Goal: Information Seeking & Learning: Check status

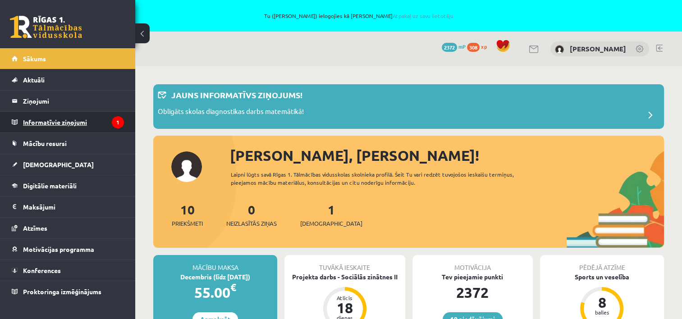
click at [37, 122] on legend "Informatīvie ziņojumi 1" at bounding box center [73, 122] width 101 height 21
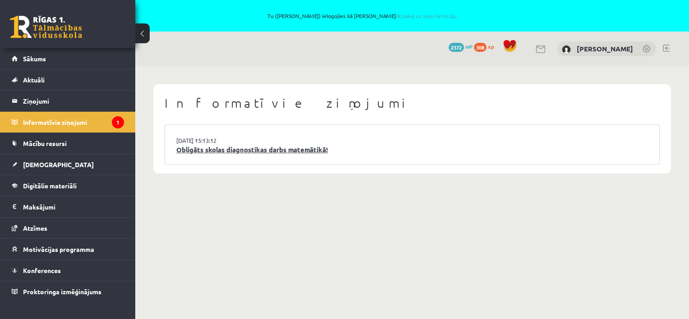
click at [205, 144] on link "14.10.2025 15:13:12" at bounding box center [210, 140] width 68 height 9
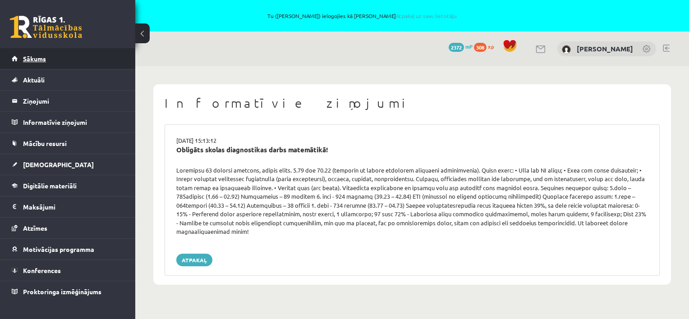
click at [34, 57] on span "Sākums" at bounding box center [34, 59] width 23 height 8
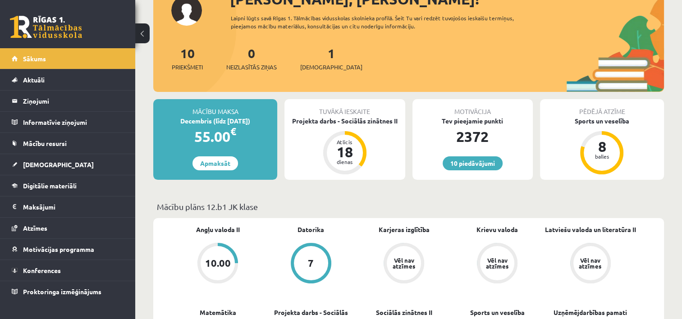
scroll to position [90, 0]
